Goal: Navigation & Orientation: Find specific page/section

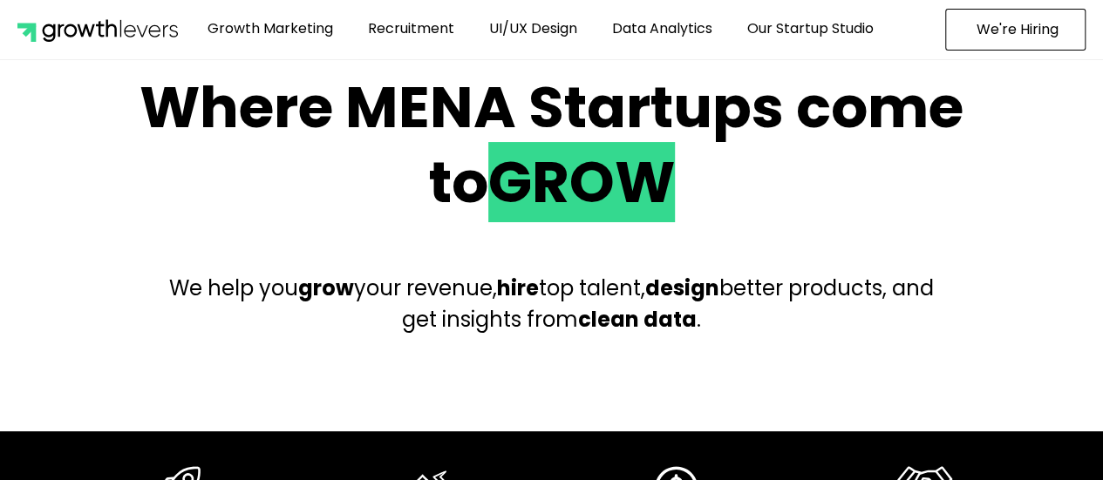
scroll to position [48, 0]
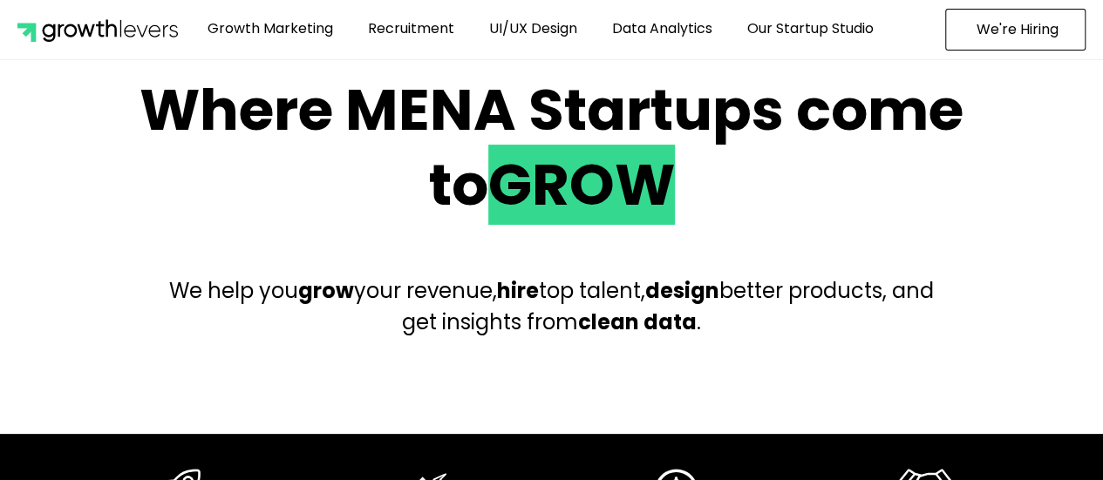
click at [1025, 35] on span "We're Hiring" at bounding box center [1018, 30] width 82 height 14
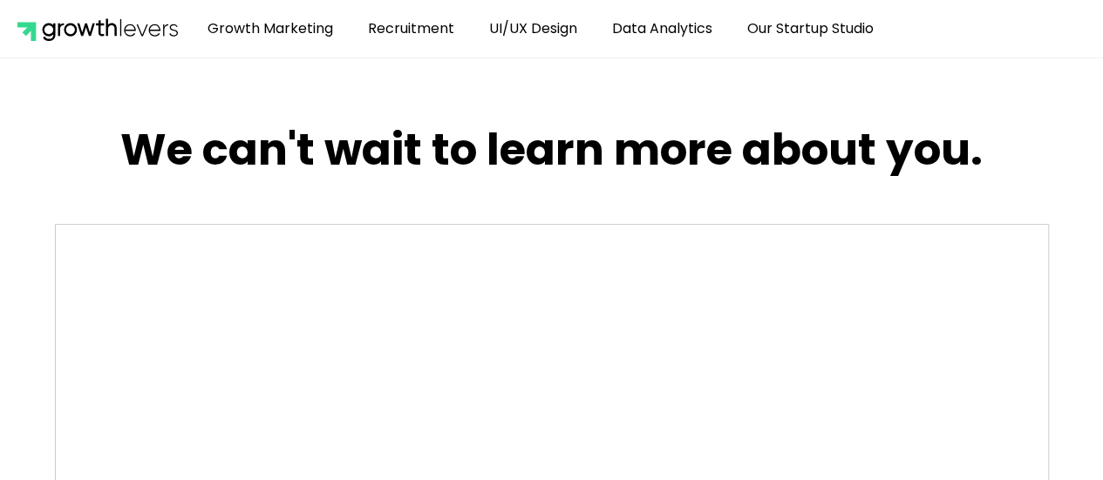
click at [103, 22] on img at bounding box center [97, 29] width 160 height 24
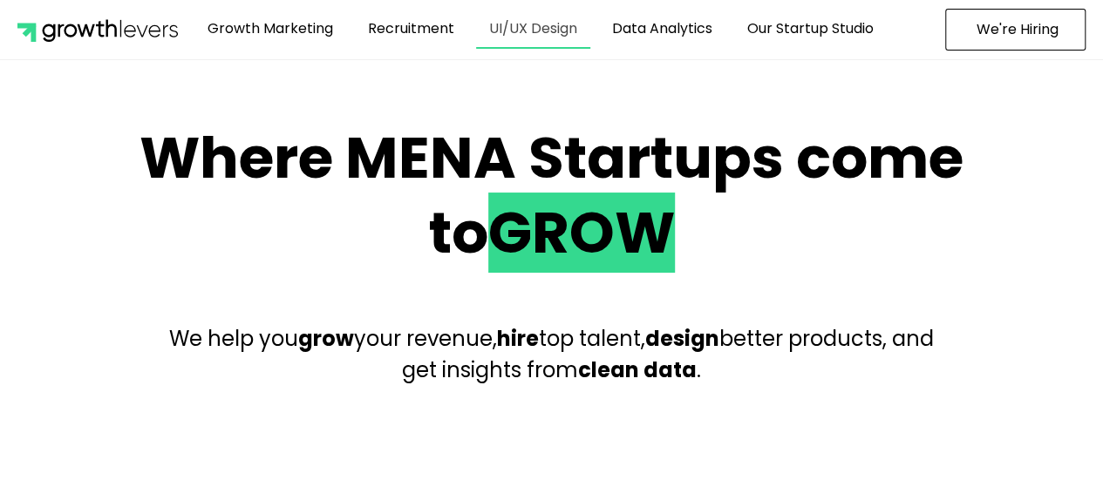
click at [530, 44] on link "UI/UX Design" at bounding box center [533, 29] width 114 height 40
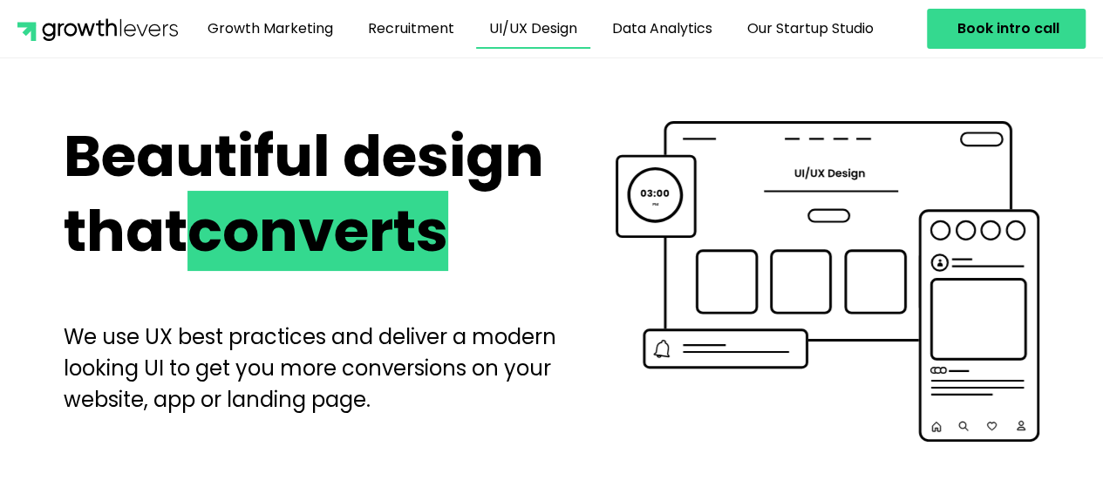
click at [134, 23] on img at bounding box center [97, 29] width 160 height 24
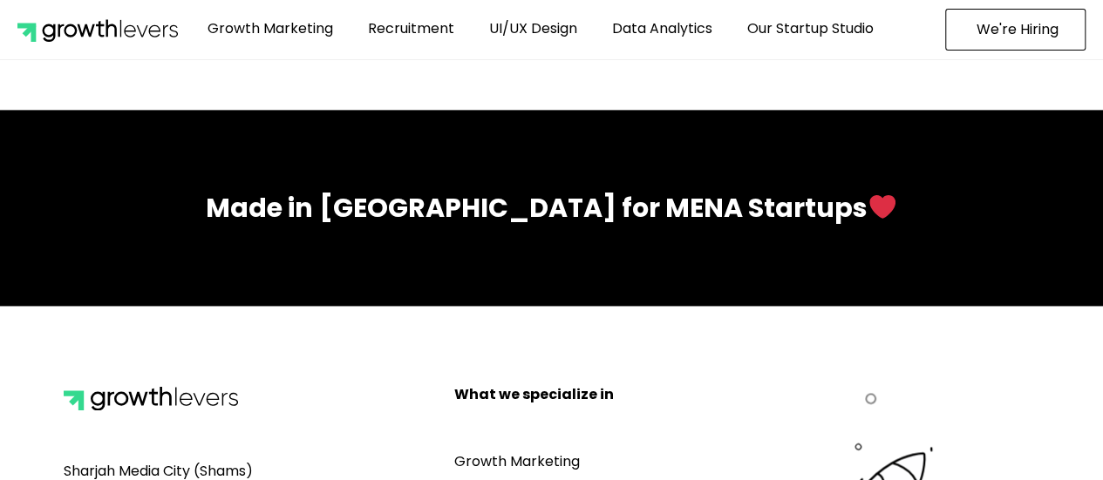
scroll to position [7909, 0]
